Goal: Task Accomplishment & Management: Manage account settings

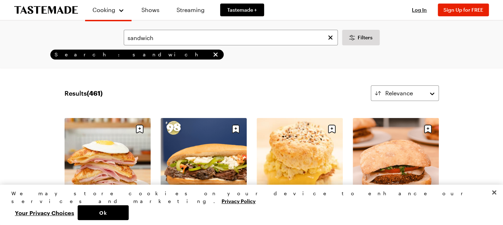
drag, startPoint x: 57, startPoint y: 17, endPoint x: 395, endPoint y: 14, distance: 337.6
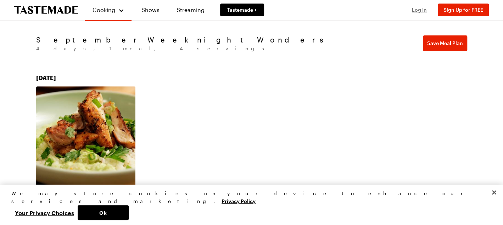
click at [418, 9] on span "Log In" at bounding box center [419, 10] width 15 height 6
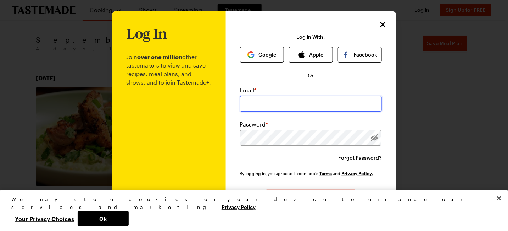
click at [265, 102] on input "email" at bounding box center [311, 104] width 142 height 16
type input "[EMAIL_ADDRESS][DOMAIN_NAME]"
click at [310, 200] on span "Log In" at bounding box center [311, 197] width 15 height 7
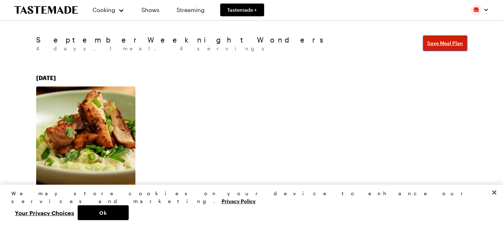
click at [440, 45] on span "Save Meal Plan" at bounding box center [445, 43] width 36 height 7
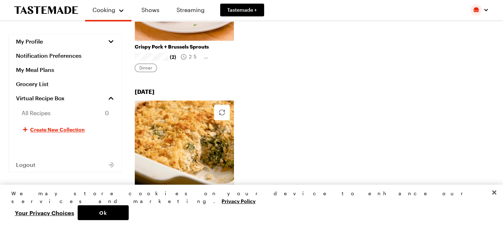
scroll to position [567, 0]
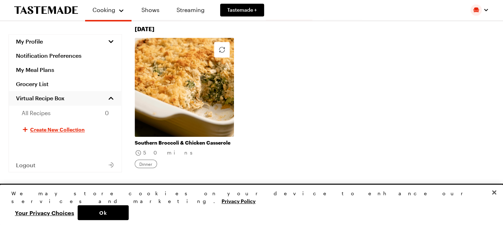
click at [45, 97] on span "Virtual Recipe Box" at bounding box center [40, 98] width 49 height 7
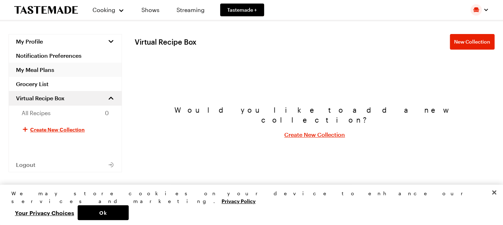
click at [44, 67] on link "My Meal Plans" at bounding box center [65, 70] width 113 height 14
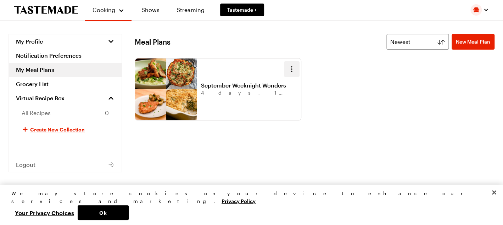
click at [292, 65] on icon "button" at bounding box center [292, 69] width 9 height 9
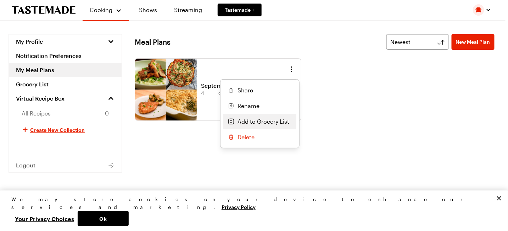
click at [251, 120] on span "Add to Grocery List" at bounding box center [264, 121] width 52 height 9
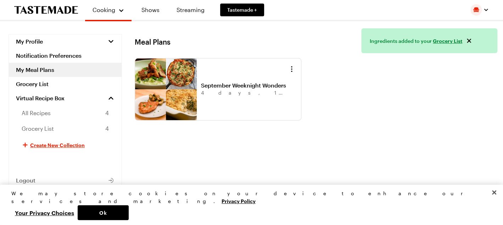
click at [452, 41] on link "Grocery List" at bounding box center [447, 40] width 29 height 7
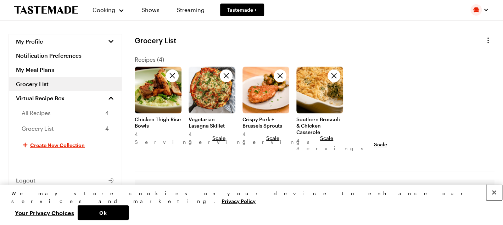
click at [493, 200] on button "Close" at bounding box center [495, 193] width 16 height 16
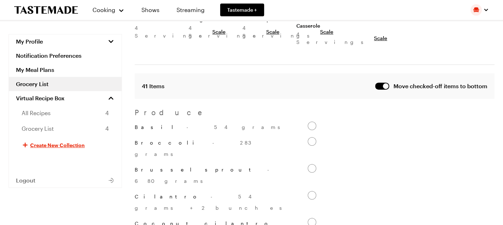
scroll to position [35, 0]
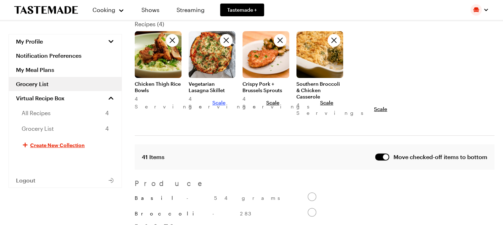
click at [212, 100] on span "Scale" at bounding box center [218, 102] width 13 height 7
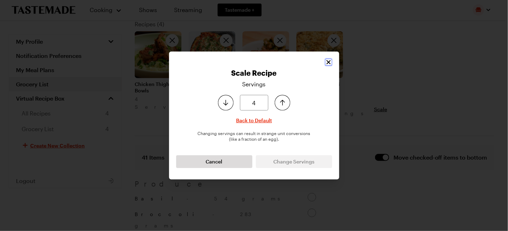
click at [332, 60] on icon "Close" at bounding box center [328, 62] width 7 height 7
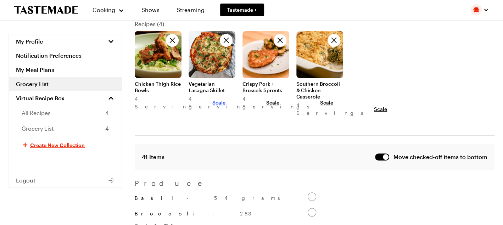
scroll to position [0, 0]
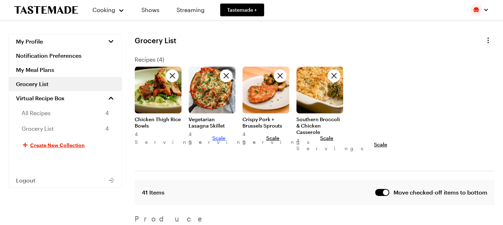
click at [212, 135] on span "Scale" at bounding box center [218, 138] width 13 height 7
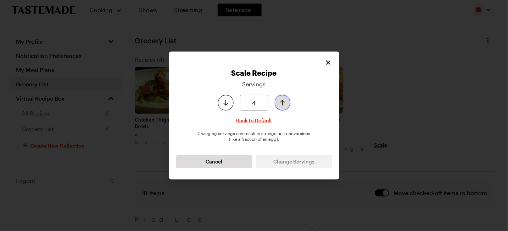
type input "5"
click at [279, 103] on icon "Increase serving size by one" at bounding box center [282, 102] width 9 height 9
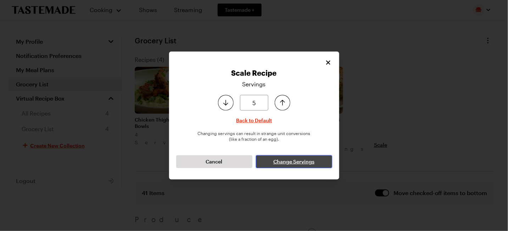
click at [294, 161] on span "Change Servings" at bounding box center [293, 161] width 41 height 7
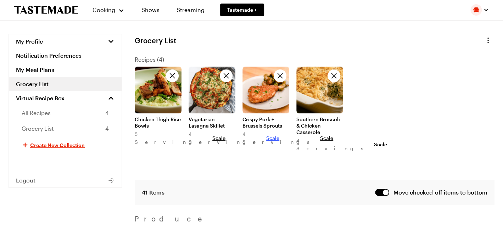
click at [266, 136] on span "Scale" at bounding box center [272, 138] width 13 height 7
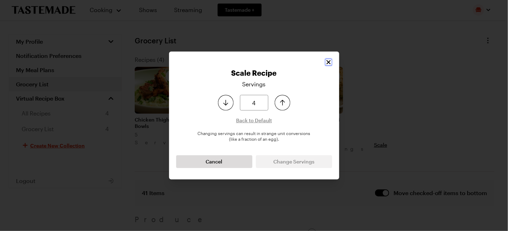
click at [327, 62] on icon "Close" at bounding box center [328, 62] width 7 height 7
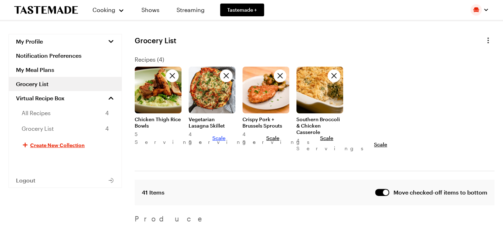
click at [212, 135] on span "Scale" at bounding box center [218, 138] width 13 height 7
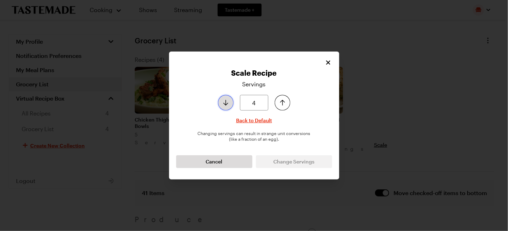
click at [230, 105] on icon "Decrease serving size by one" at bounding box center [226, 102] width 9 height 9
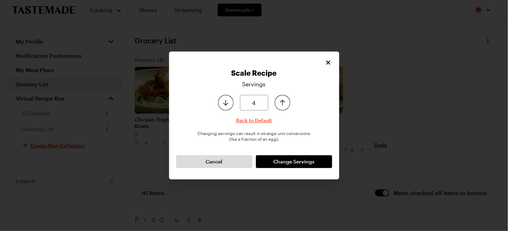
click at [259, 120] on span "Back to Default" at bounding box center [254, 120] width 36 height 7
click at [284, 107] on button "Increase serving size by one" at bounding box center [283, 103] width 16 height 16
type input "4"
click at [284, 107] on button "Increase serving size by one" at bounding box center [283, 103] width 16 height 16
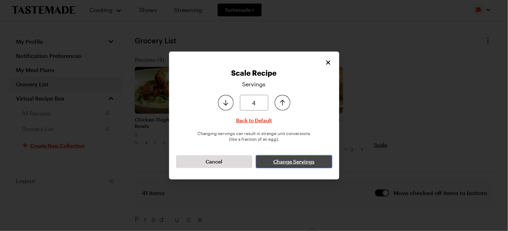
click at [299, 161] on span "Change Servings" at bounding box center [293, 161] width 41 height 7
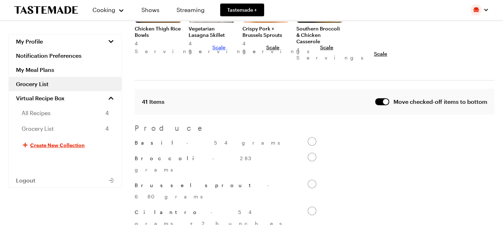
scroll to position [106, 0]
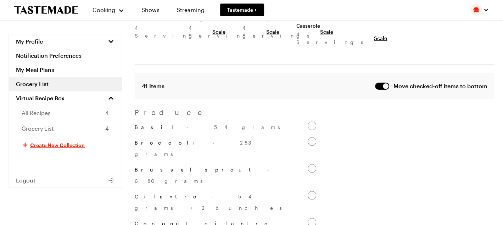
click at [187, 124] on span "- 54 grams" at bounding box center [237, 127] width 101 height 6
click at [308, 122] on input "Basil - 54 grams" at bounding box center [312, 126] width 9 height 9
checkbox input "false"
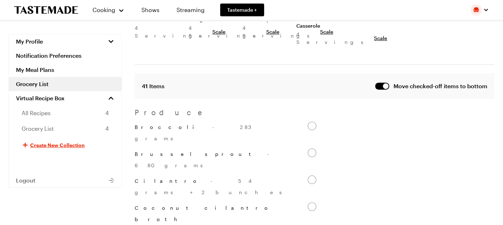
click at [162, 124] on span "- 283 grams" at bounding box center [195, 132] width 120 height 17
click at [308, 122] on input "Broccoli - 283 grams" at bounding box center [312, 126] width 9 height 9
checkbox input "false"
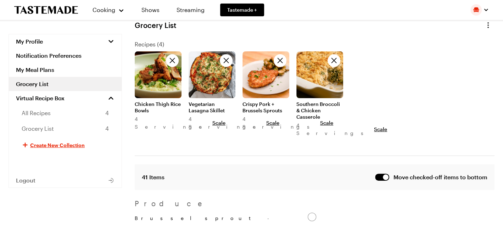
scroll to position [0, 0]
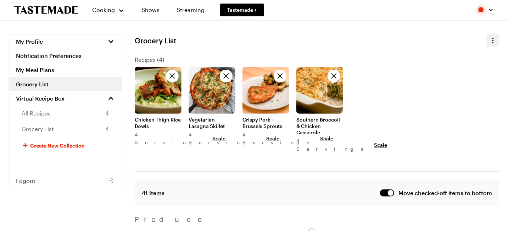
click at [487, 45] on button "button" at bounding box center [493, 40] width 13 height 13
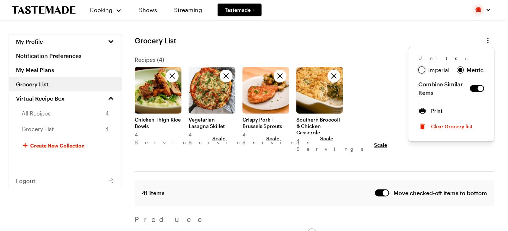
click at [423, 68] on div at bounding box center [422, 70] width 4 height 4
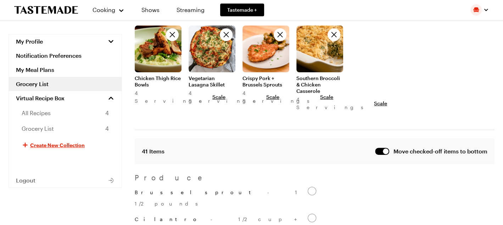
scroll to position [106, 0]
